Goal: Find contact information: Find contact information

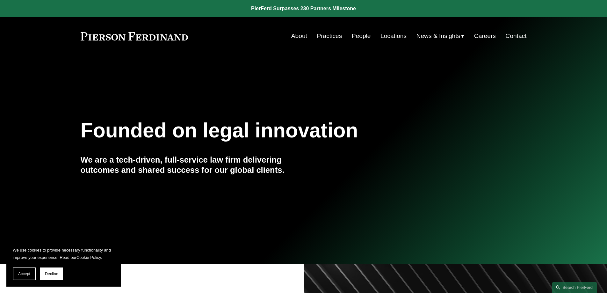
click at [518, 37] on link "Contact" at bounding box center [515, 36] width 21 height 12
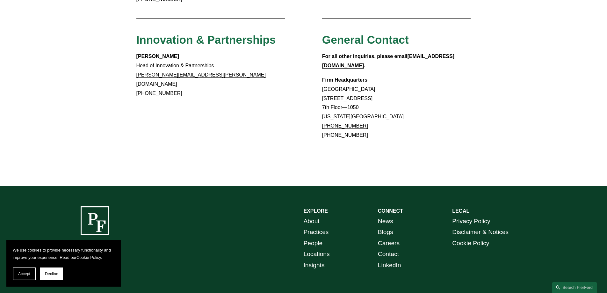
scroll to position [593, 0]
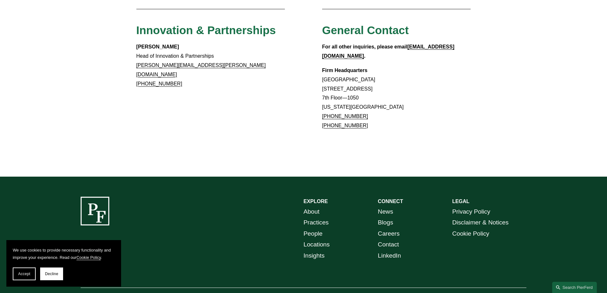
click at [314, 228] on link "People" at bounding box center [313, 233] width 19 height 11
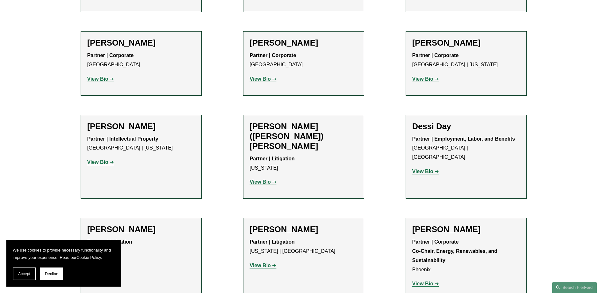
scroll to position [1816, 0]
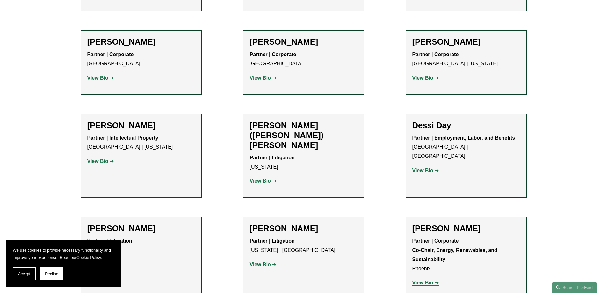
click at [97, 262] on strong "View Bio" at bounding box center [97, 264] width 21 height 5
